Goal: Task Accomplishment & Management: Complete application form

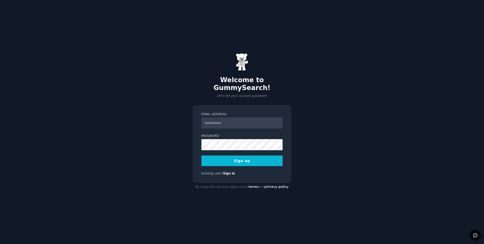
click at [222, 120] on input "Email Address" at bounding box center [241, 122] width 81 height 11
type input "**********"
click at [201, 155] on button "Sign up" at bounding box center [241, 160] width 81 height 11
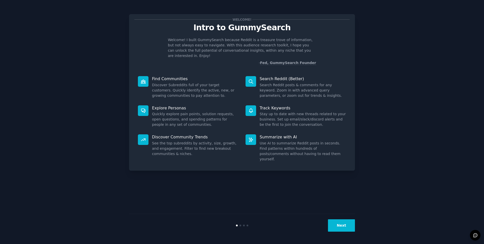
click at [249, 79] on icon at bounding box center [250, 81] width 5 height 5
click at [336, 227] on button "Next" at bounding box center [341, 225] width 27 height 12
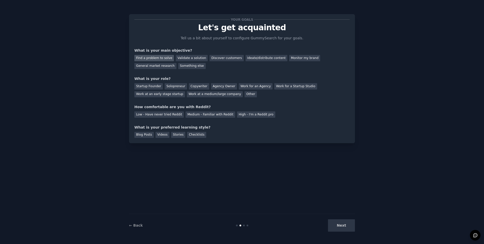
click at [157, 57] on div "Find a problem to solve" at bounding box center [154, 58] width 40 height 6
click at [194, 60] on div "Validate a solution" at bounding box center [192, 58] width 32 height 6
click at [147, 61] on div "Find a problem to solve Validate a solution Discover customers Ideate/distribut…" at bounding box center [241, 61] width 215 height 16
click at [153, 59] on div "Find a problem to solve" at bounding box center [154, 58] width 40 height 6
click at [175, 88] on div "Solopreneur" at bounding box center [176, 86] width 22 height 6
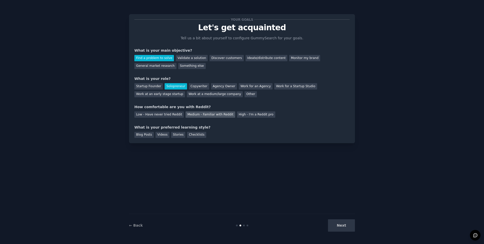
click at [210, 115] on div "Medium - Familiar with Reddit" at bounding box center [209, 114] width 49 height 6
click at [148, 135] on div "Blog Posts" at bounding box center [143, 135] width 19 height 6
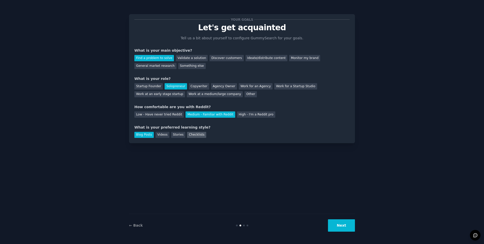
click at [198, 135] on div "Checklists" at bounding box center [196, 135] width 19 height 6
click at [342, 226] on button "Next" at bounding box center [341, 225] width 27 height 12
